Goal: Navigation & Orientation: Find specific page/section

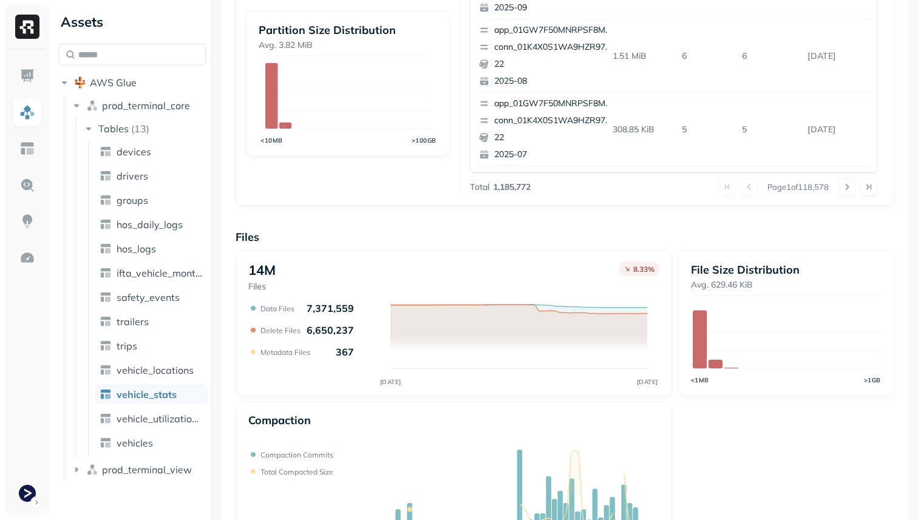
scroll to position [408, 0]
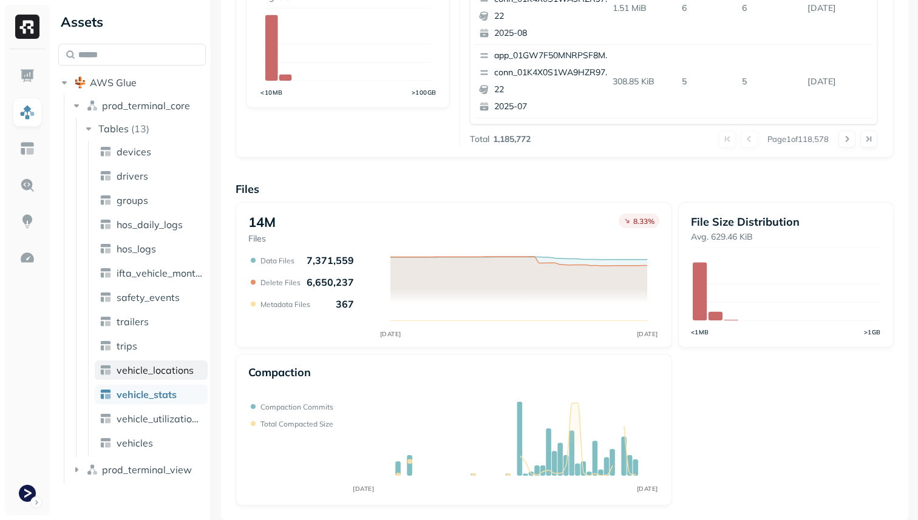
click at [171, 368] on span "vehicle_locations" at bounding box center [155, 370] width 77 height 12
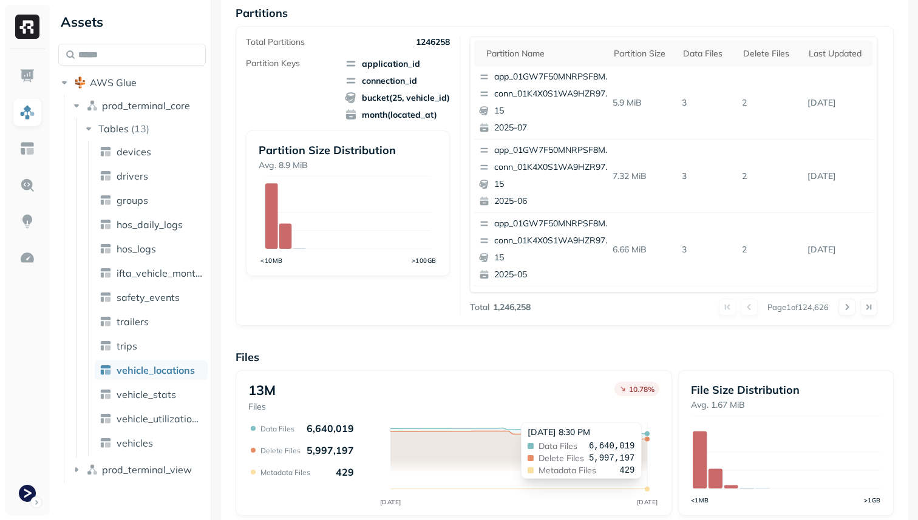
scroll to position [215, 0]
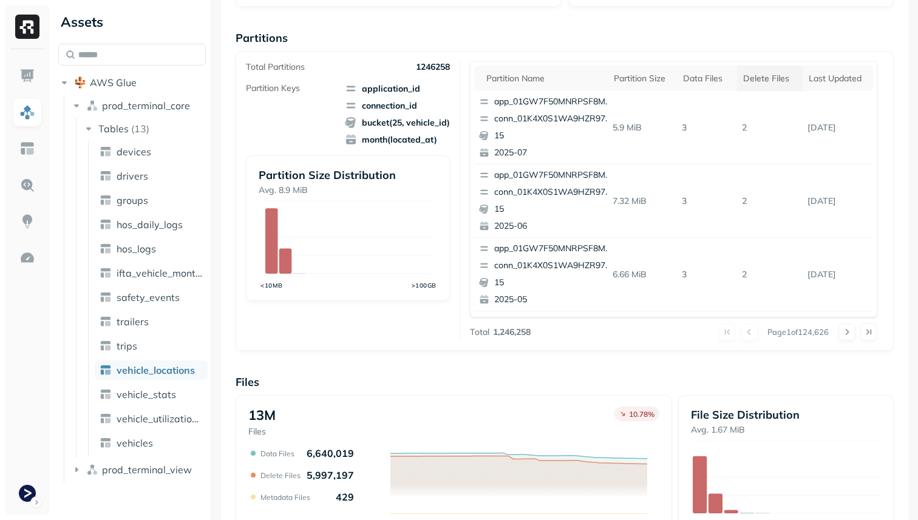
click at [767, 68] on th "Delete Files" at bounding box center [770, 79] width 66 height 26
click at [174, 397] on span "vehicle_stats" at bounding box center [147, 395] width 60 height 12
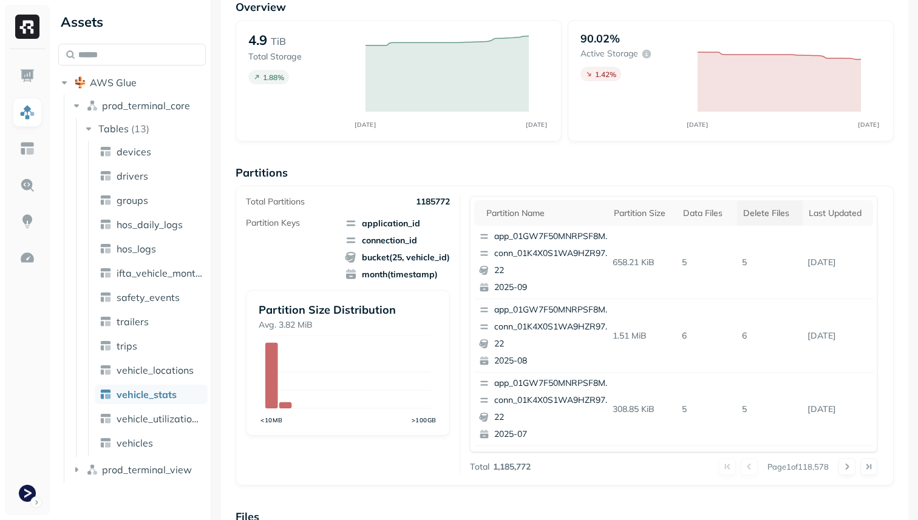
click at [759, 217] on div "Delete Files" at bounding box center [769, 214] width 53 height 12
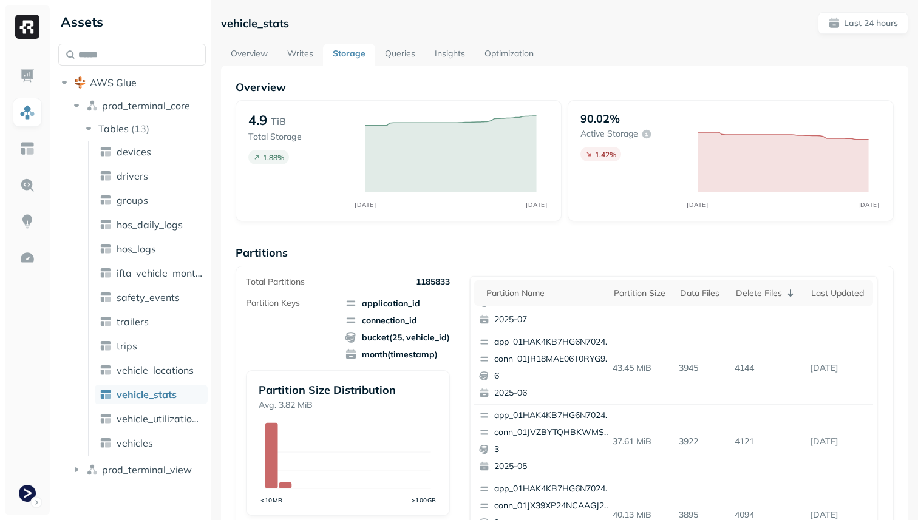
scroll to position [274, 0]
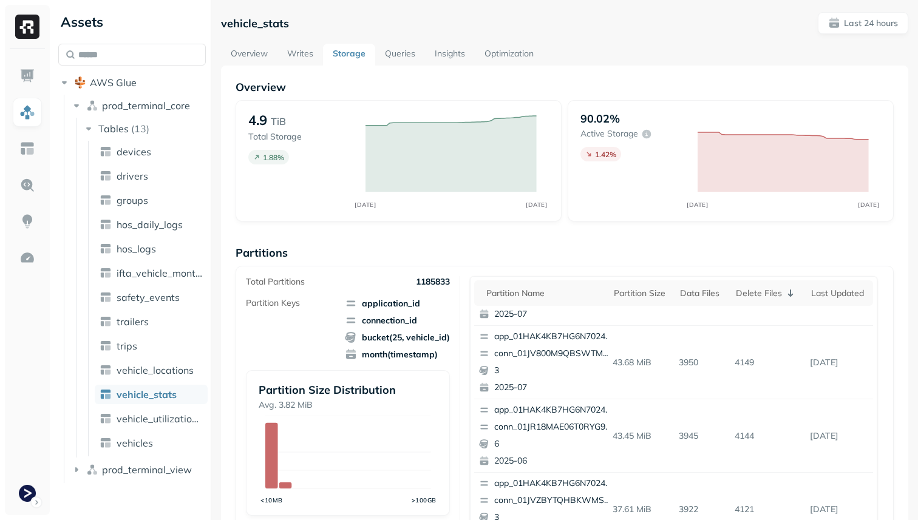
click at [519, 55] on link "Optimization" at bounding box center [509, 55] width 69 height 22
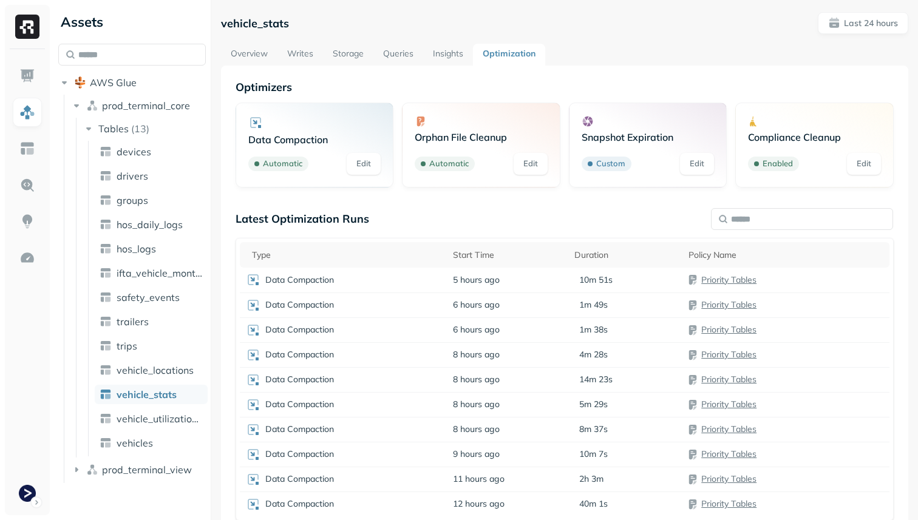
scroll to position [66, 0]
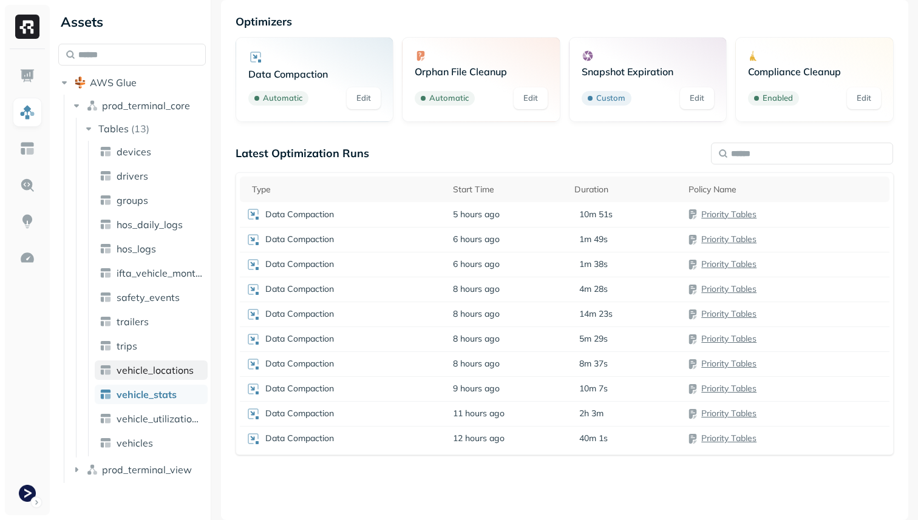
click at [175, 362] on link "vehicle_locations" at bounding box center [151, 370] width 113 height 19
click at [202, 386] on link "vehicle_stats" at bounding box center [151, 394] width 113 height 19
click at [177, 366] on span "vehicle_locations" at bounding box center [155, 370] width 77 height 12
click at [402, 208] on div "Data Compaction" at bounding box center [344, 214] width 196 height 15
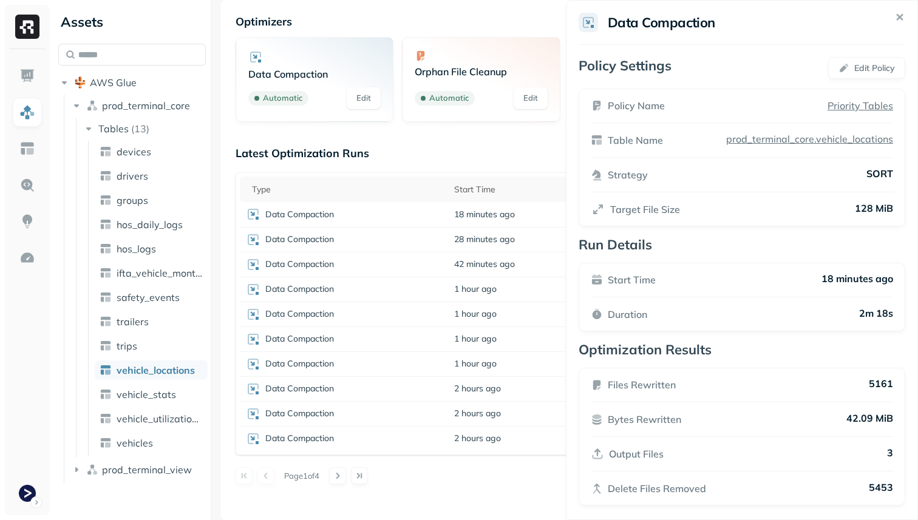
scroll to position [8, 0]
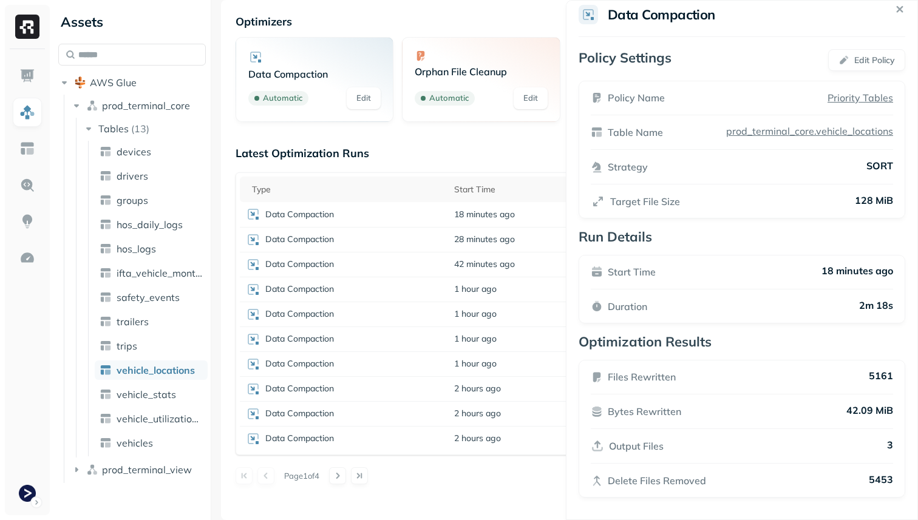
click at [478, 496] on html "Assets AWS Glue prod_terminal_core Tables ( 13 ) devices drivers groups hos_dai…" at bounding box center [459, 260] width 918 height 520
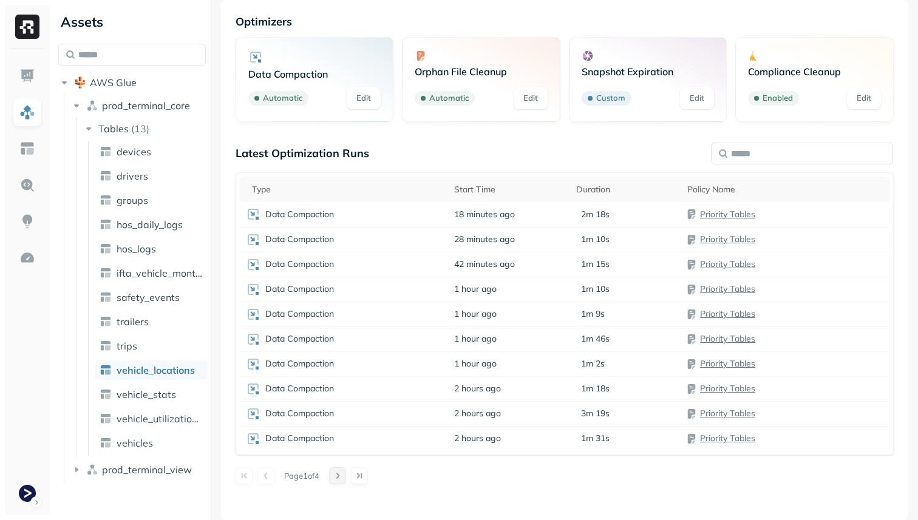
click at [346, 477] on button at bounding box center [337, 476] width 17 height 17
click at [346, 477] on div "Latest Optimization Runs Type Start Time Duration Policy Name Data Compaction 6…" at bounding box center [565, 315] width 658 height 338
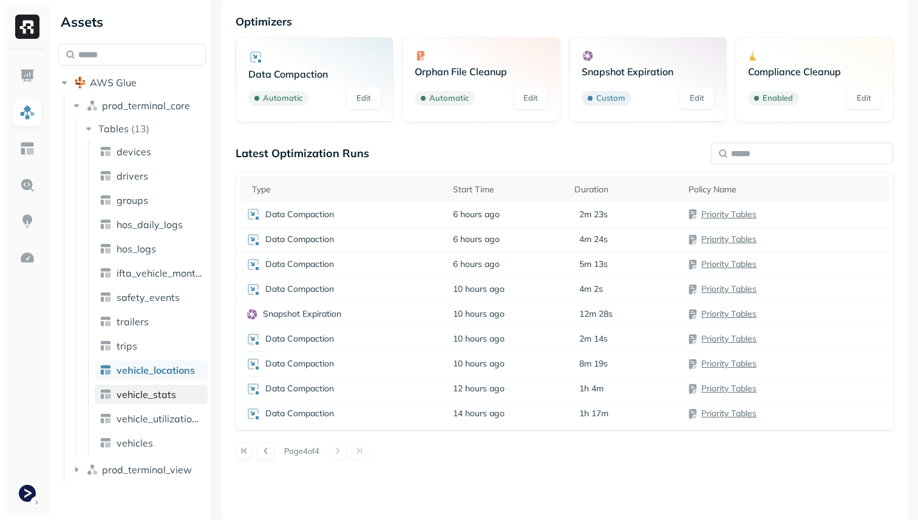
click at [166, 390] on span "vehicle_stats" at bounding box center [147, 395] width 60 height 12
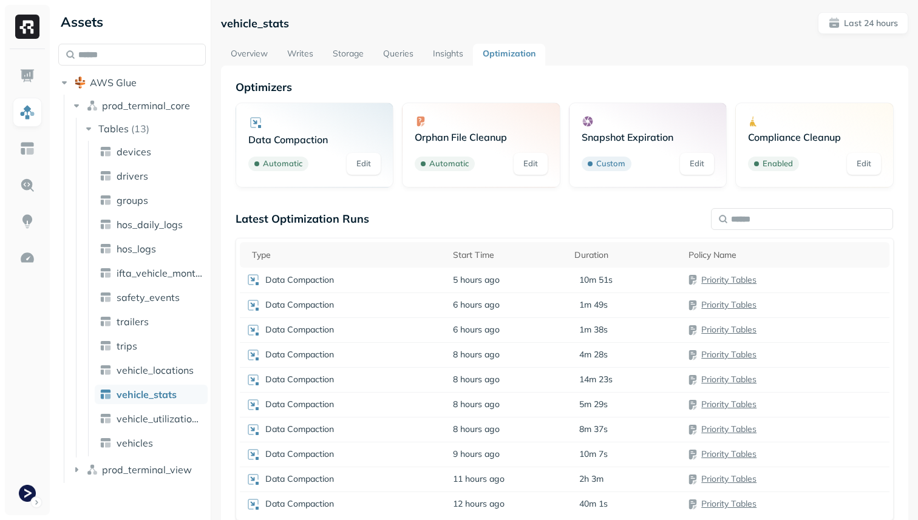
click at [233, 48] on link "Overview" at bounding box center [249, 55] width 56 height 22
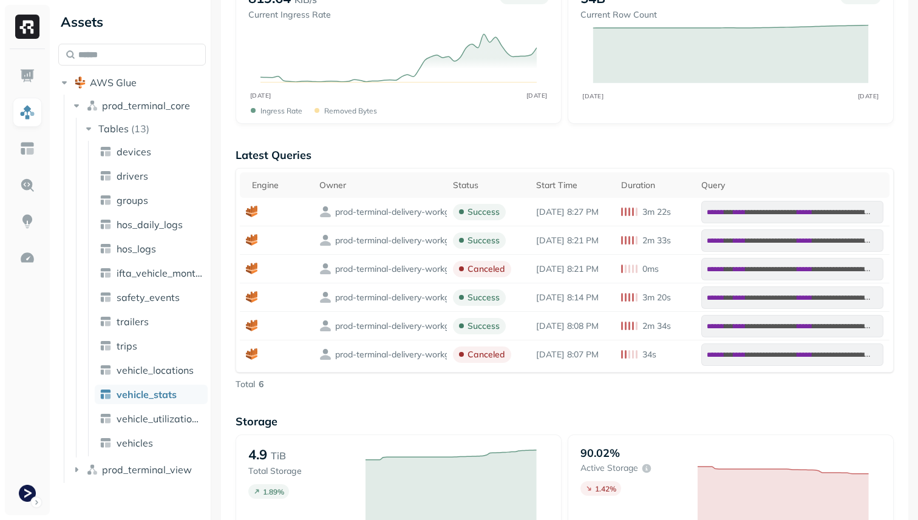
scroll to position [411, 0]
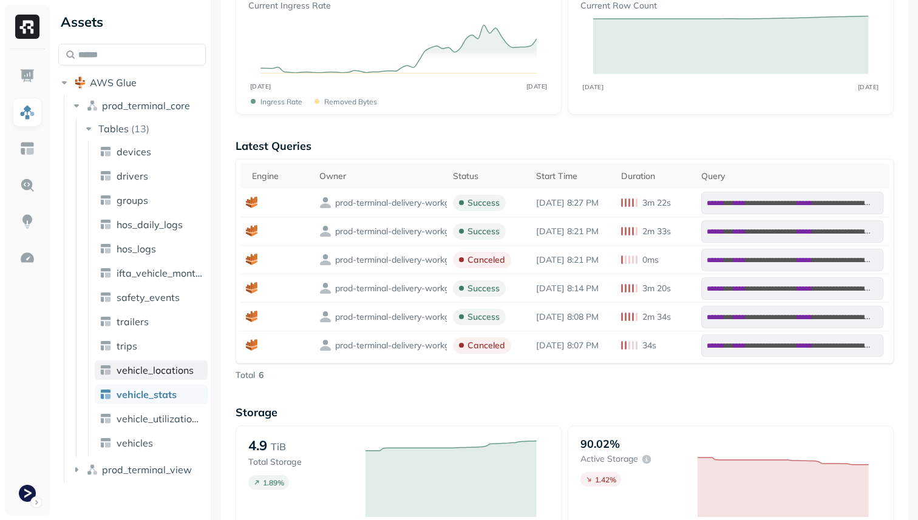
click at [135, 378] on link "vehicle_locations" at bounding box center [151, 370] width 113 height 19
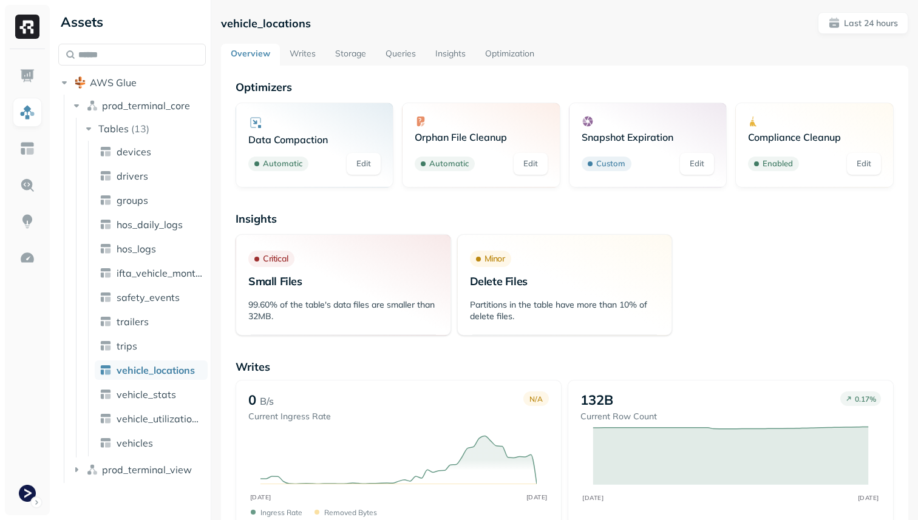
click at [397, 60] on link "Queries" at bounding box center [401, 55] width 50 height 22
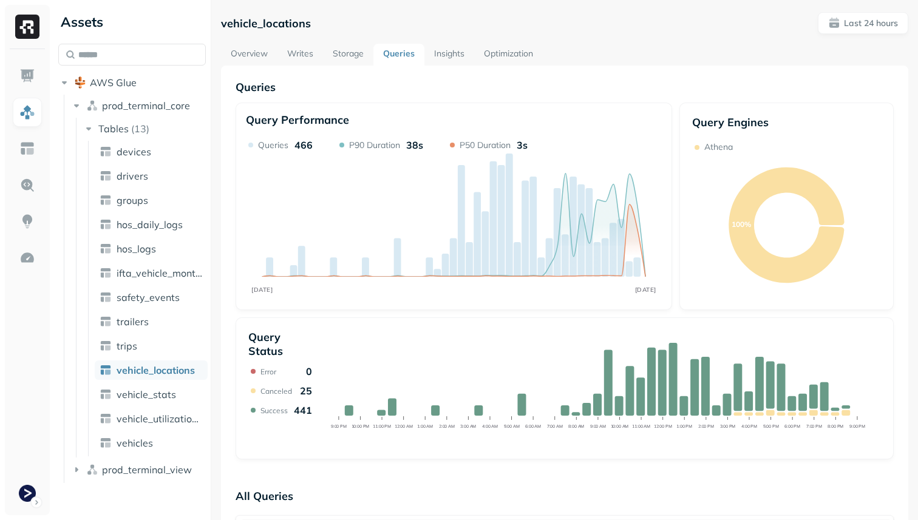
click at [258, 53] on link "Overview" at bounding box center [249, 55] width 56 height 22
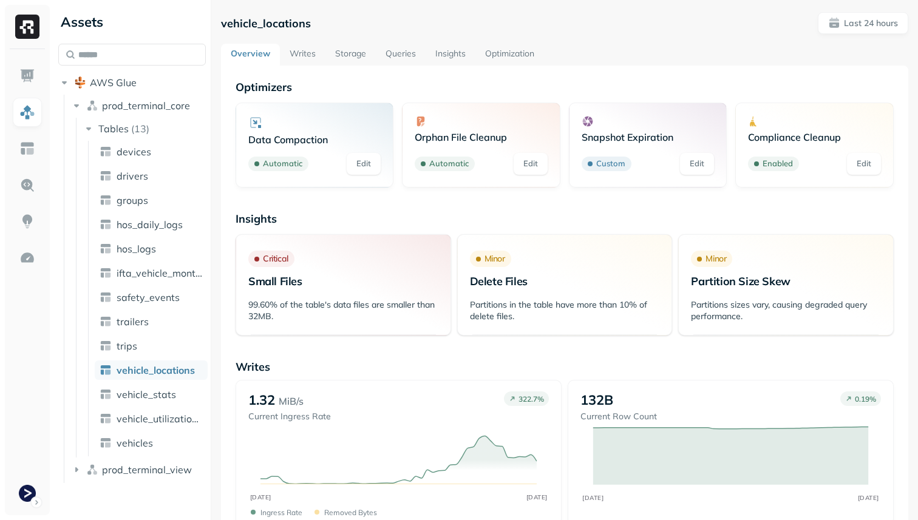
click at [369, 59] on link "Storage" at bounding box center [350, 55] width 50 height 22
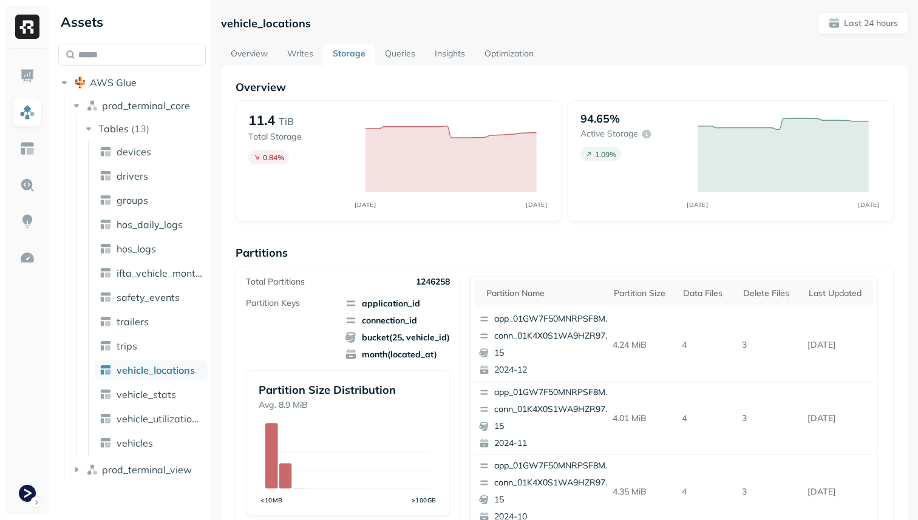
click at [491, 52] on link "Optimization" at bounding box center [509, 55] width 69 height 22
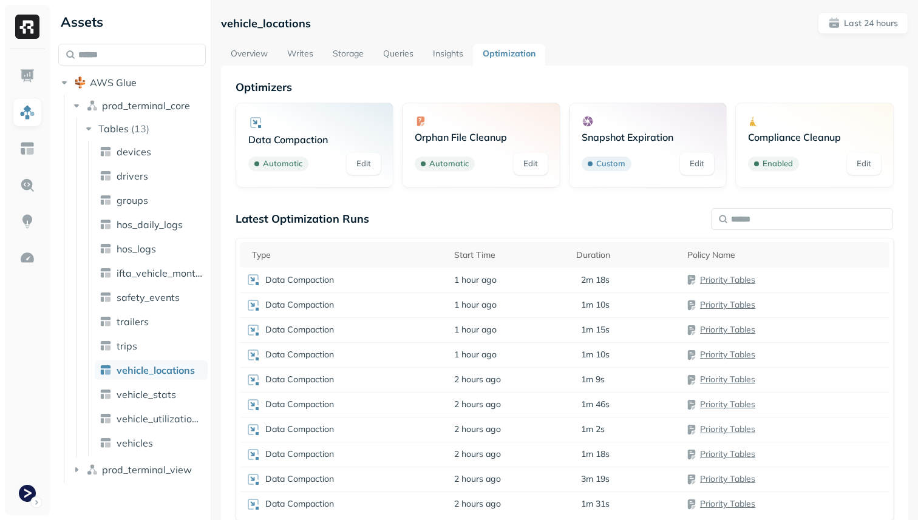
click at [350, 61] on link "Storage" at bounding box center [348, 55] width 50 height 22
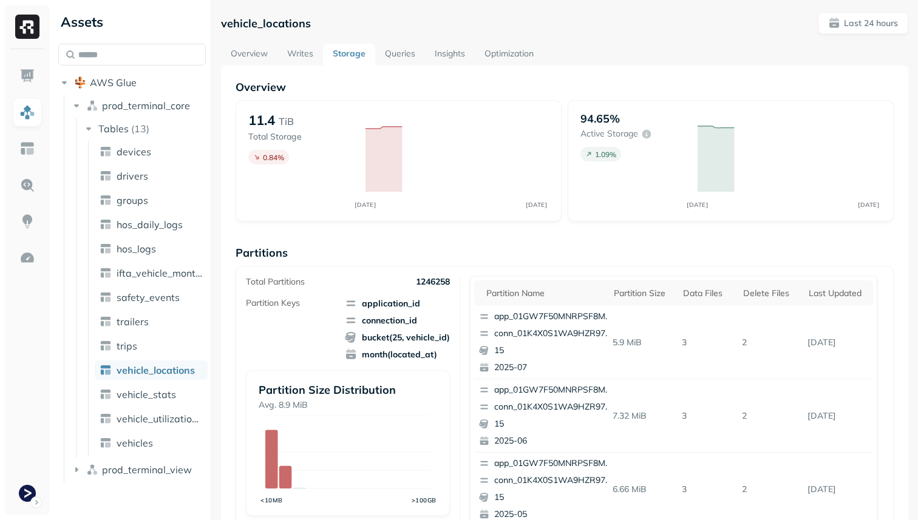
scroll to position [408, 0]
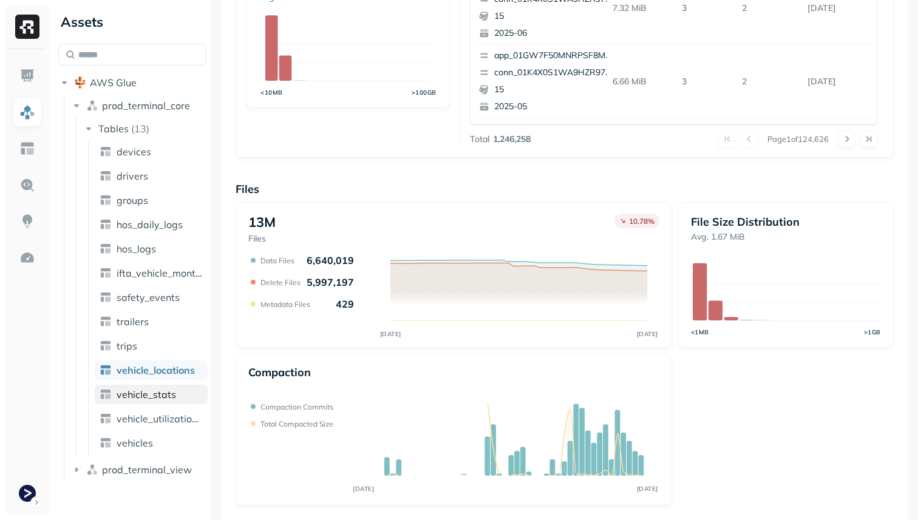
click at [154, 396] on span "vehicle_stats" at bounding box center [147, 395] width 60 height 12
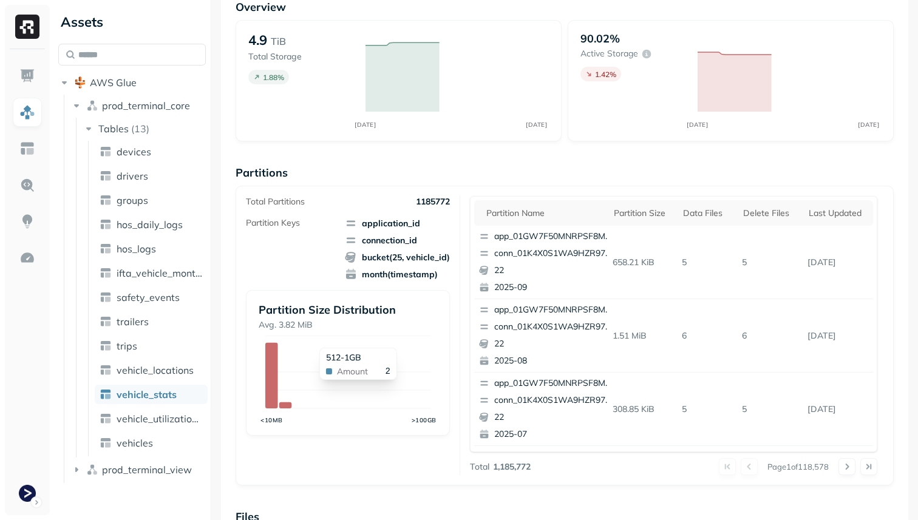
scroll to position [408, 0]
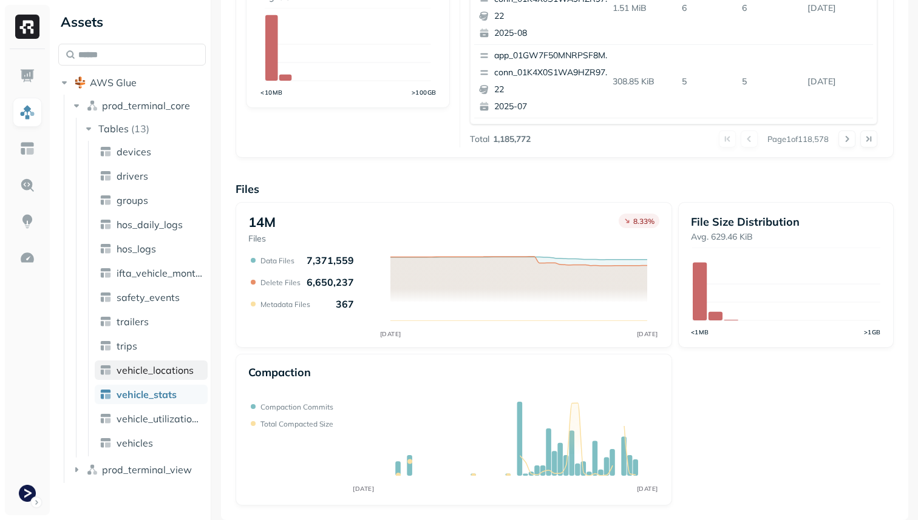
click at [182, 372] on span "vehicle_locations" at bounding box center [155, 370] width 77 height 12
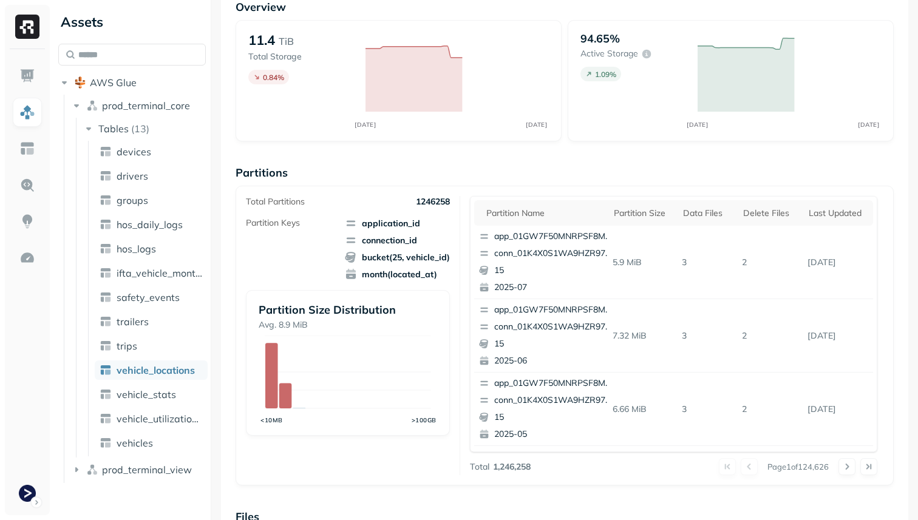
scroll to position [408, 0]
